Goal: Obtain resource: Download file/media

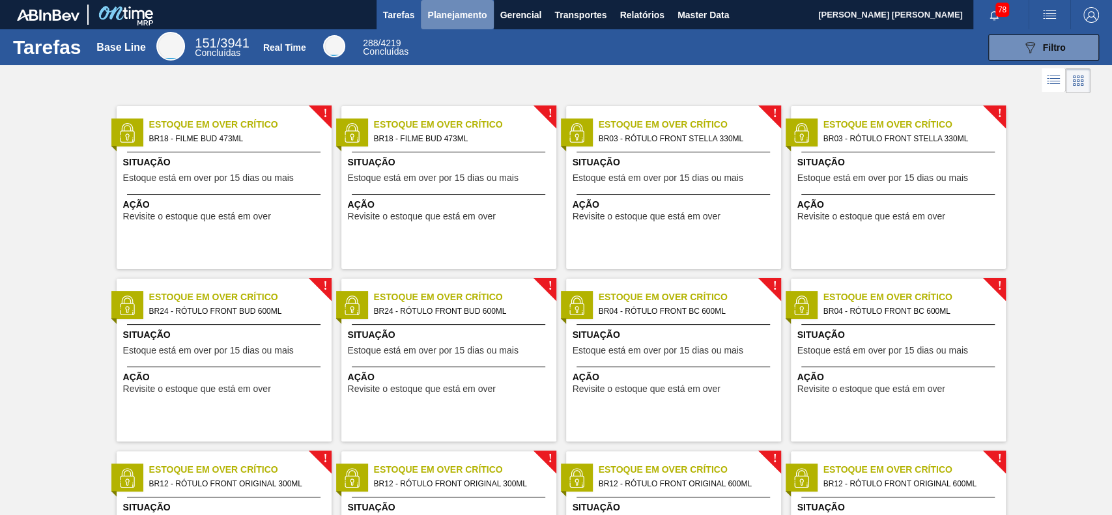
click at [453, 11] on span "Planejamento" at bounding box center [456, 15] width 59 height 16
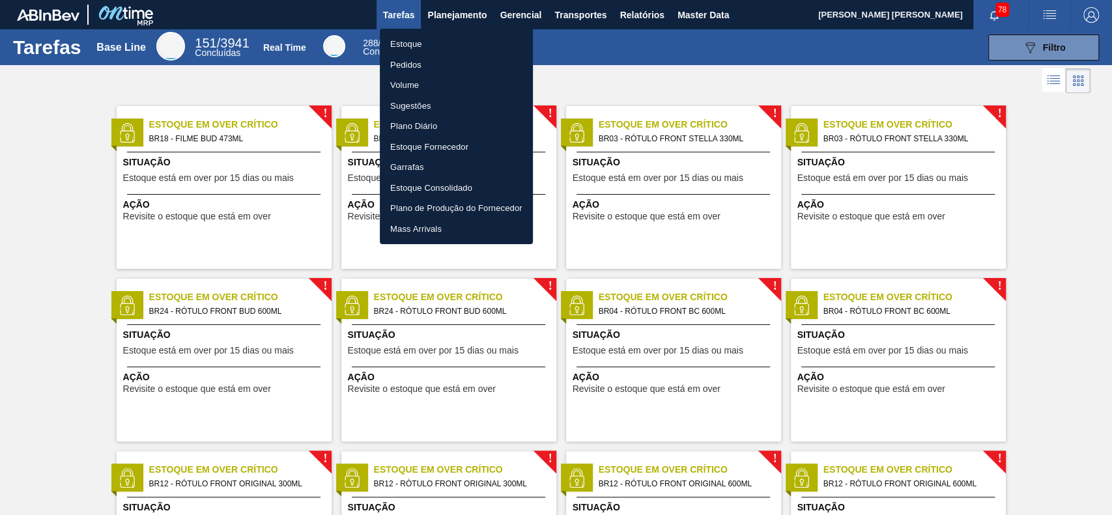
click at [645, 13] on div at bounding box center [556, 257] width 1112 height 515
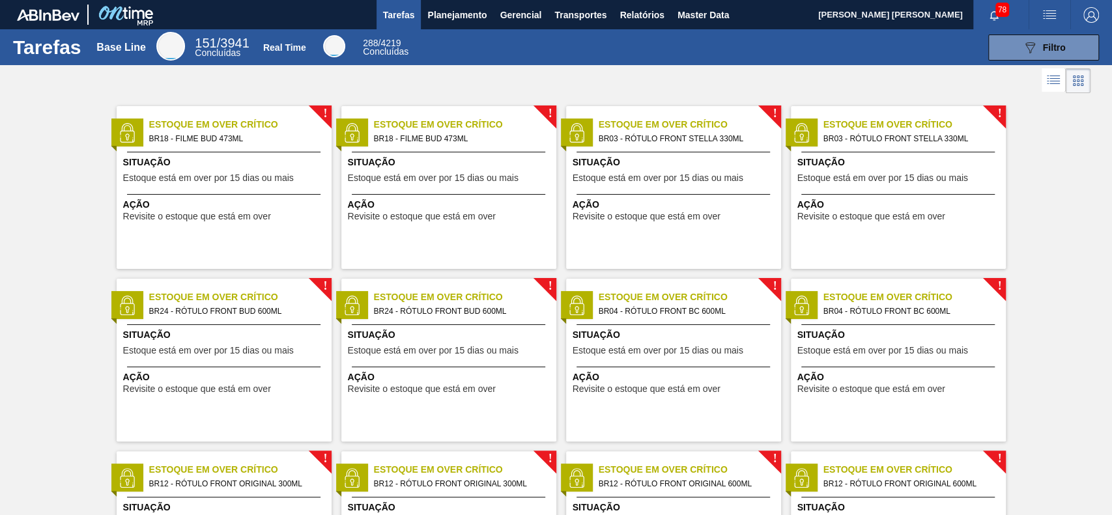
click at [644, 0] on body "Tarefas Planejamento Gerencial Transportes Relatórios Master Data GUSTAVO HENRI…" at bounding box center [556, 0] width 1112 height 0
click at [644, 17] on span "Relatórios" at bounding box center [641, 15] width 44 height 16
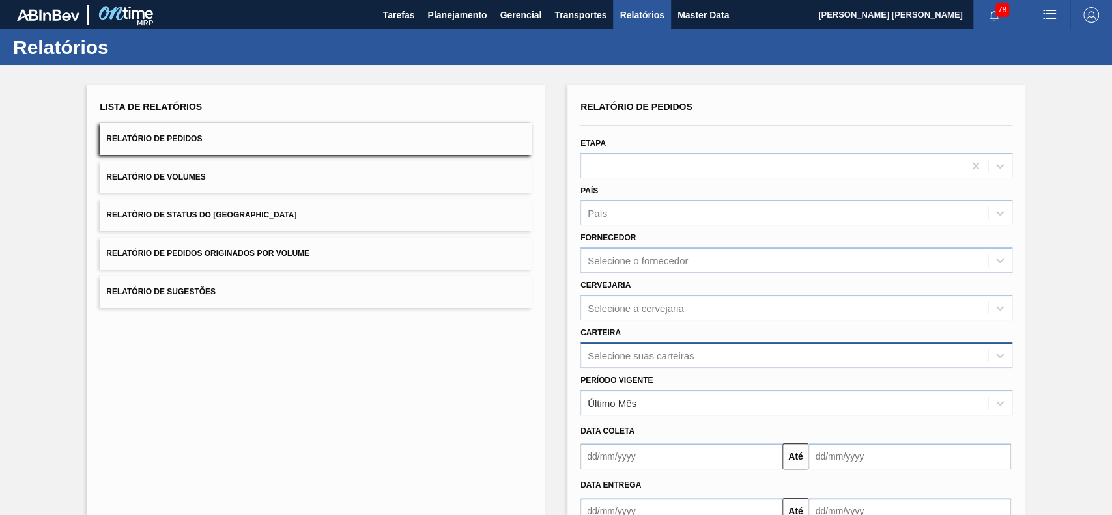
click at [675, 343] on div "Selecione suas carteiras" at bounding box center [796, 355] width 432 height 25
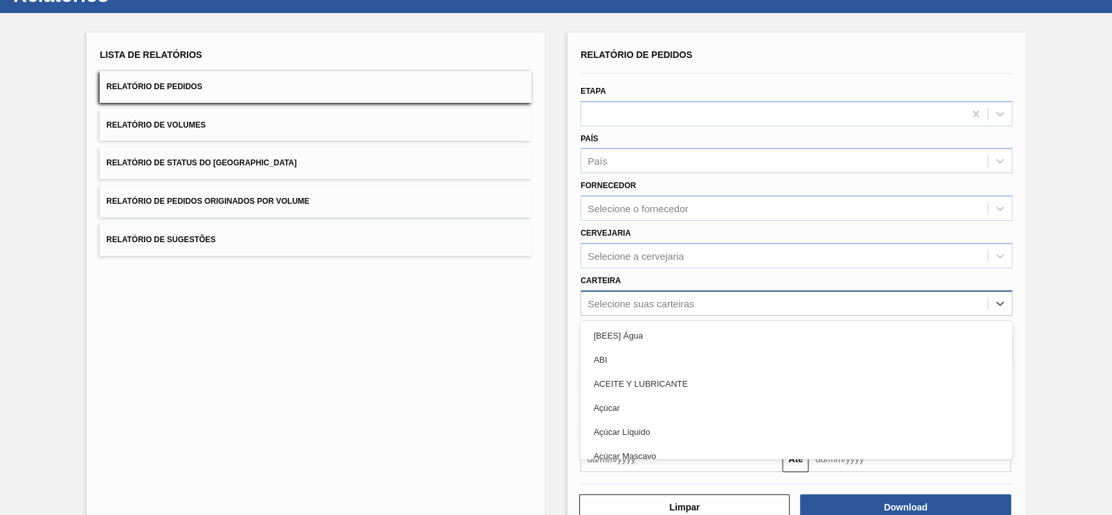
scroll to position [57, 0]
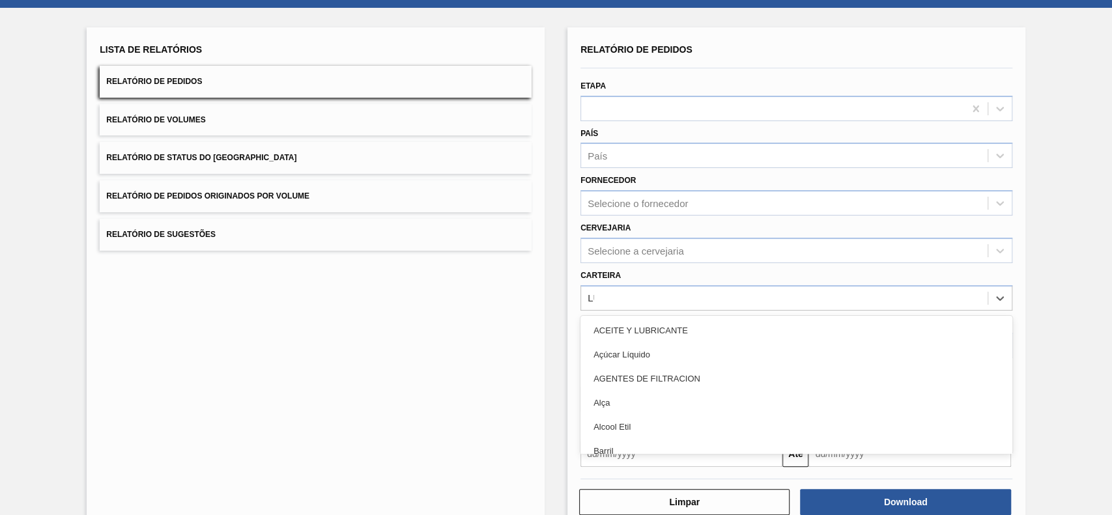
type input "LÚPU"
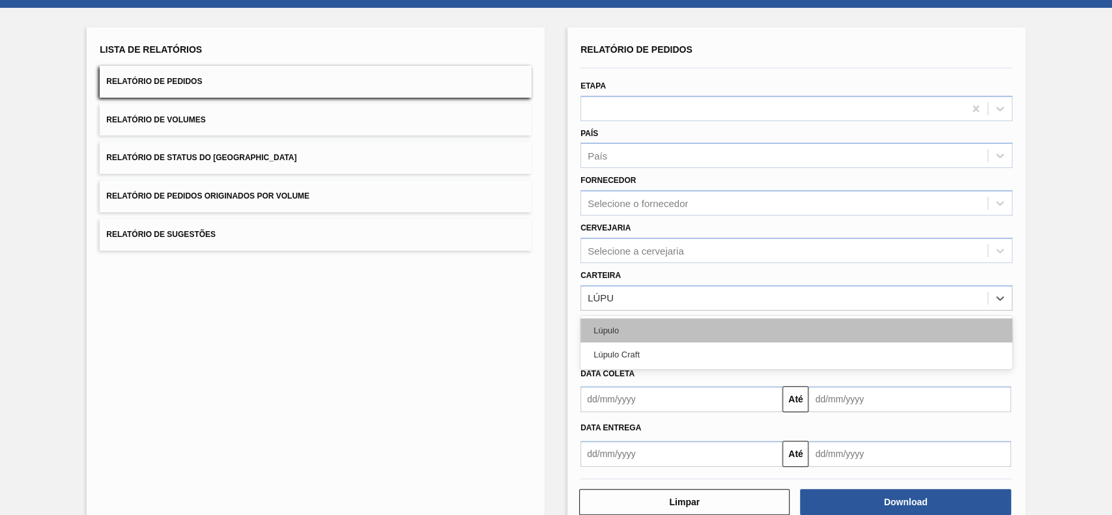
click at [682, 323] on div "Lúpulo" at bounding box center [796, 331] width 432 height 24
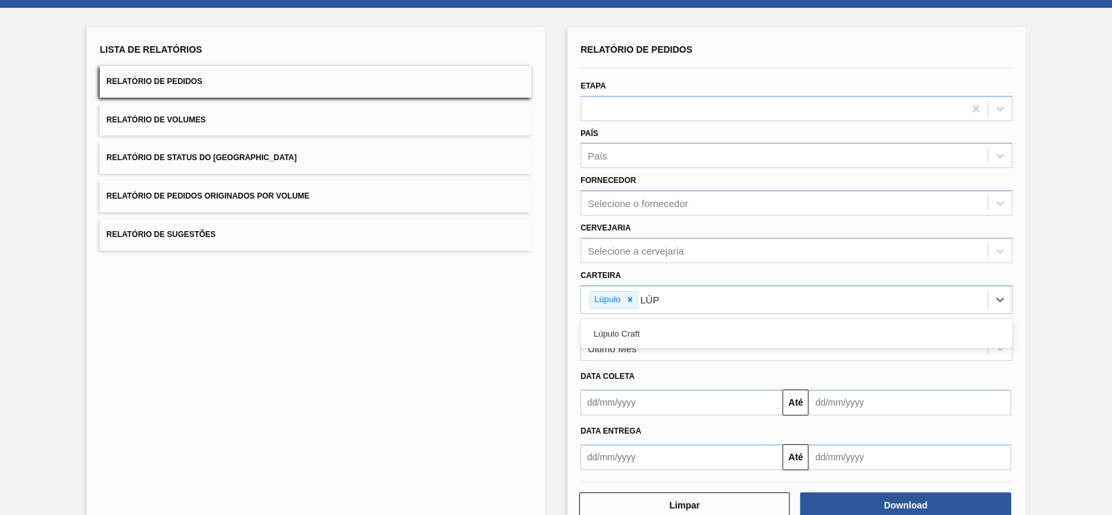
type input "LÚPU"
click at [682, 323] on div "Lúpulo Craft" at bounding box center [796, 334] width 432 height 24
drag, startPoint x: 681, startPoint y: 332, endPoint x: 652, endPoint y: 391, distance: 66.7
click at [681, 333] on div "Período Vigente Último Mês" at bounding box center [796, 339] width 432 height 44
click at [662, 336] on div "Último Mês" at bounding box center [796, 347] width 432 height 25
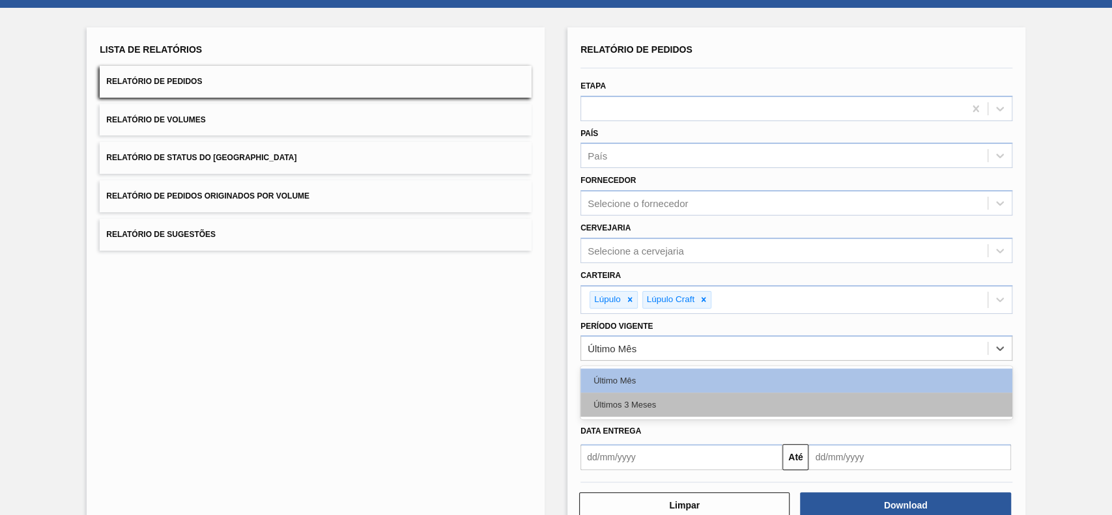
click at [657, 409] on div "Últimos 3 Meses" at bounding box center [796, 405] width 432 height 24
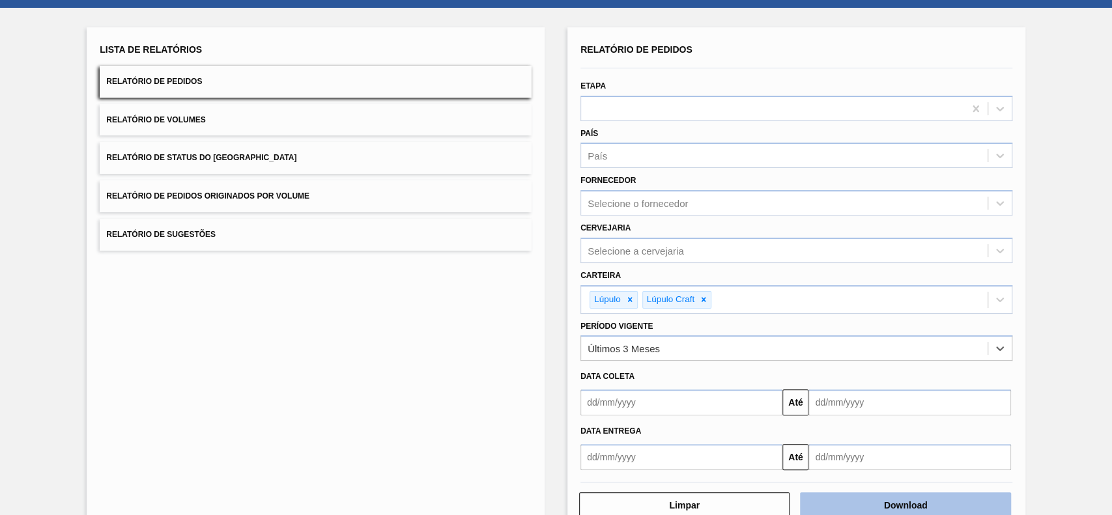
click at [840, 499] on button "Download" at bounding box center [905, 505] width 210 height 26
click at [355, 159] on button "Relatório de Status do Estoque" at bounding box center [316, 158] width 432 height 32
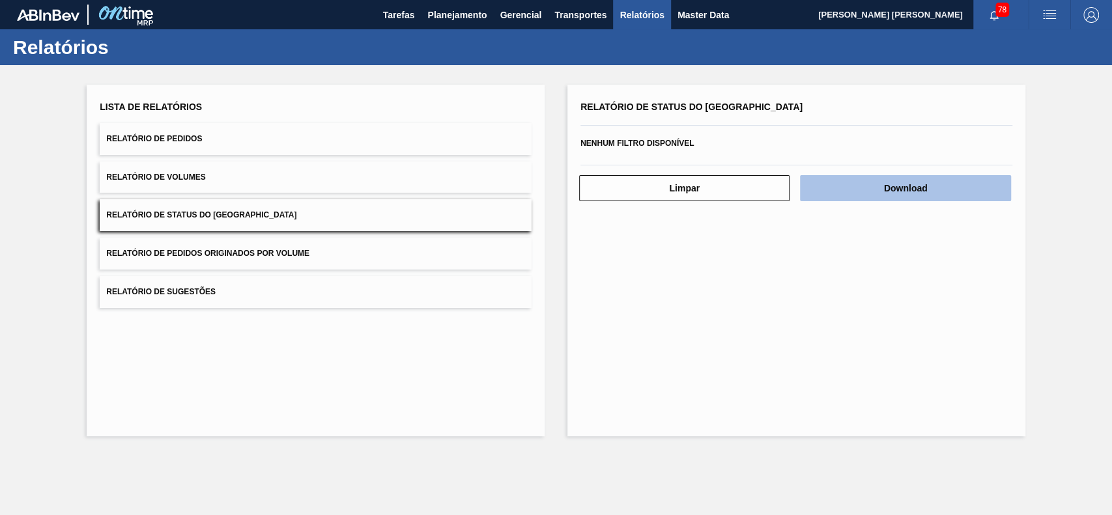
click at [860, 194] on button "Download" at bounding box center [905, 188] width 210 height 26
